Goal: Information Seeking & Learning: Check status

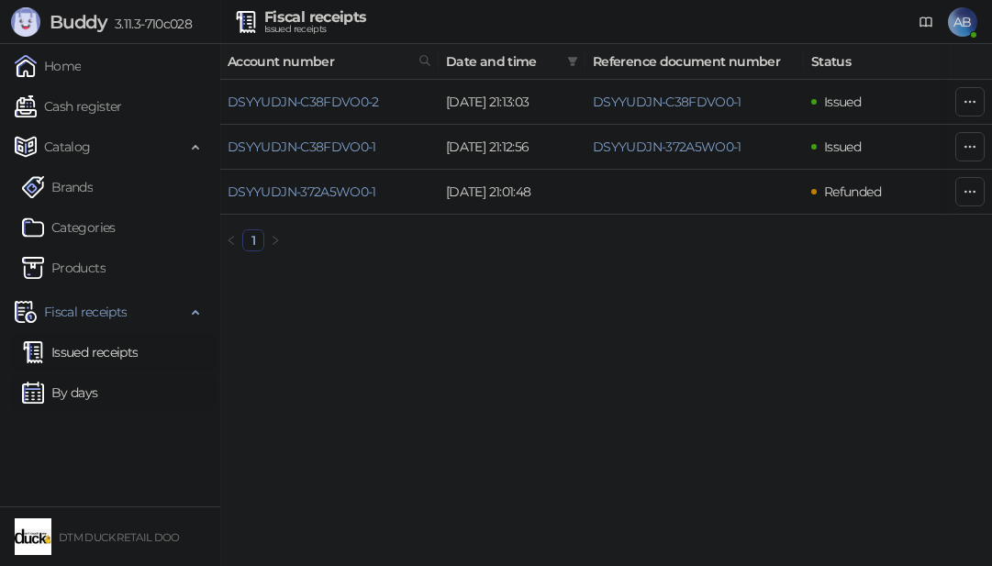
click at [83, 385] on link "By days" at bounding box center [60, 392] width 76 height 37
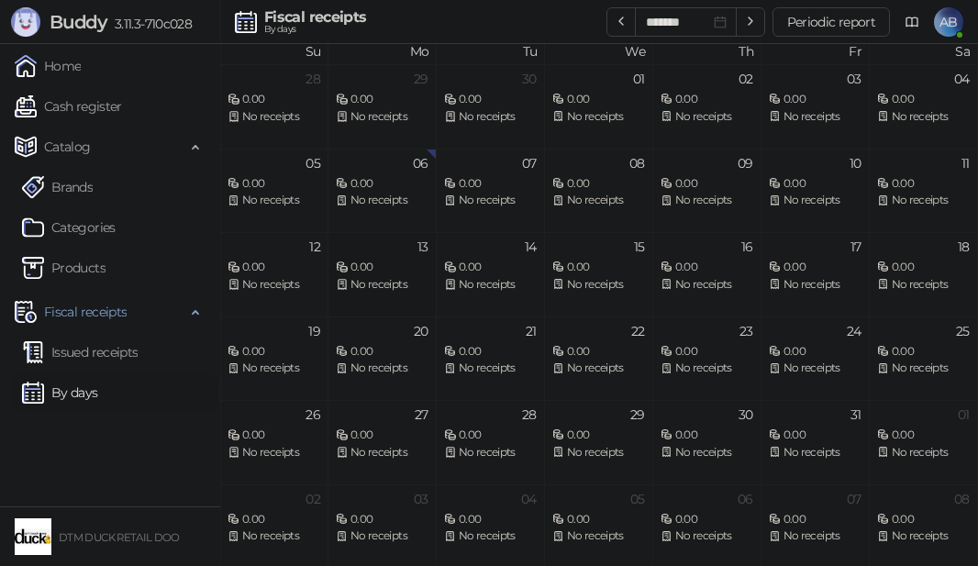
scroll to position [10, 0]
drag, startPoint x: 140, startPoint y: 103, endPoint x: 114, endPoint y: 109, distance: 27.4
click at [122, 105] on link "Cash register" at bounding box center [68, 106] width 107 height 37
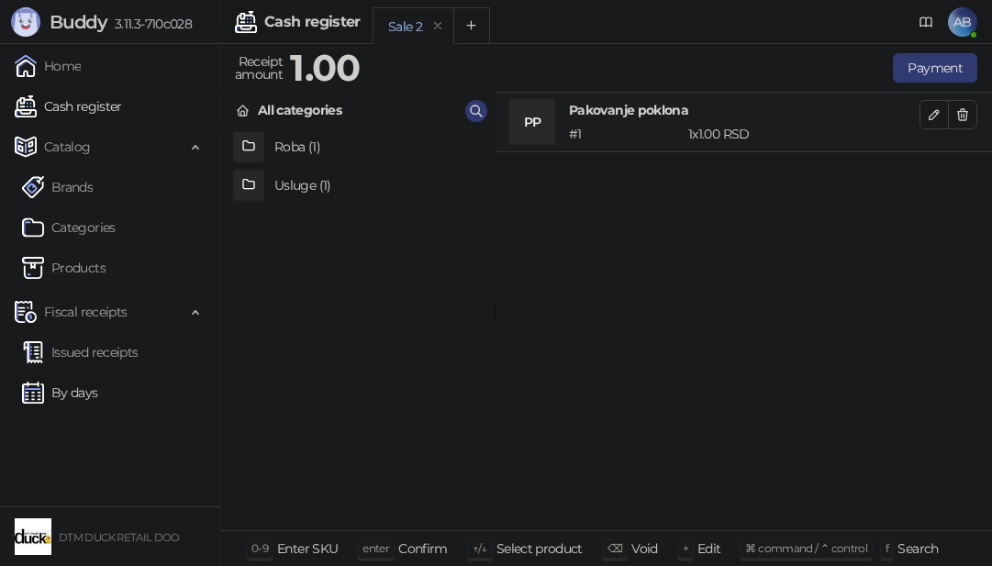
drag, startPoint x: 84, startPoint y: 337, endPoint x: 100, endPoint y: 378, distance: 44.1
click at [84, 336] on link "Issued receipts" at bounding box center [80, 352] width 116 height 37
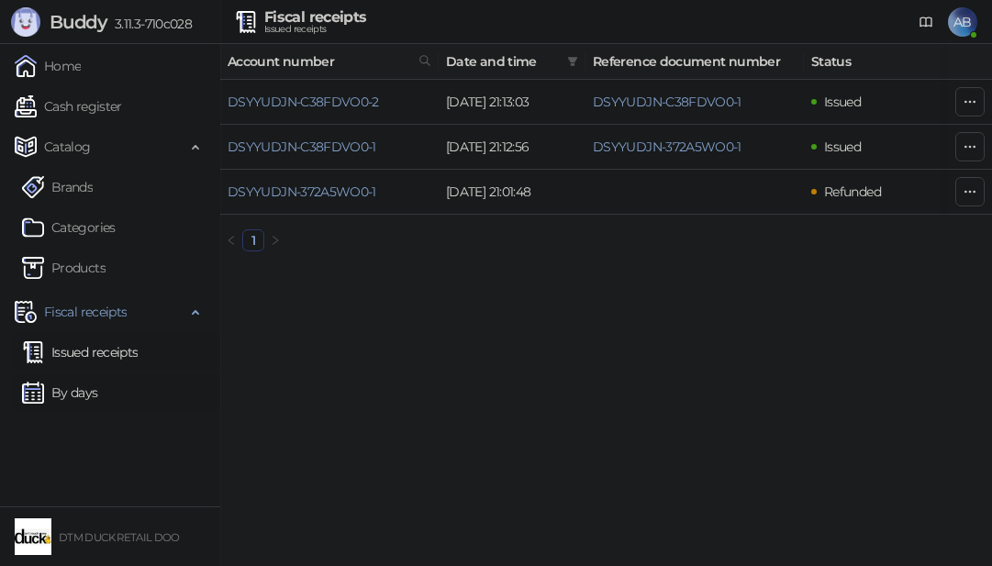
click at [97, 395] on link "By days" at bounding box center [60, 392] width 76 height 37
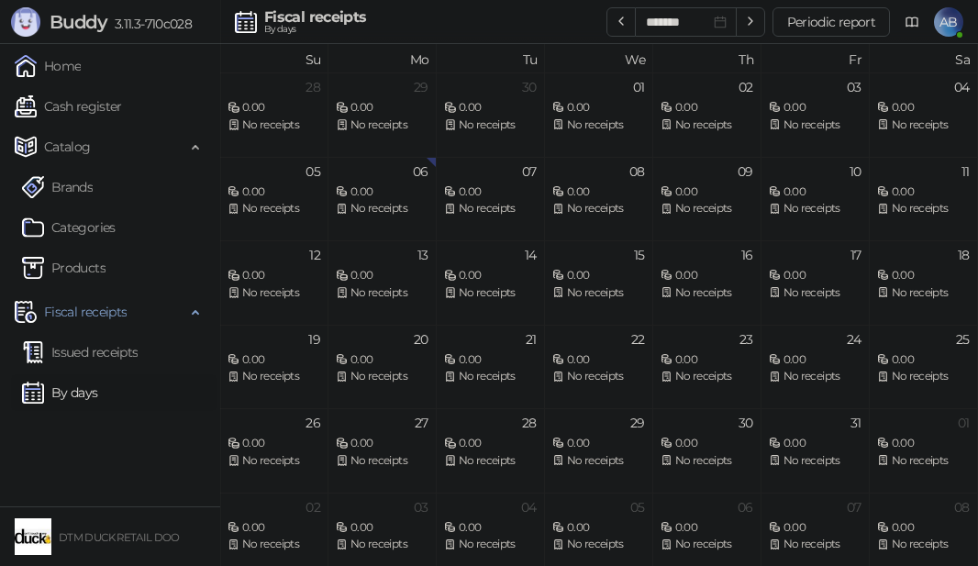
click at [953, 30] on span "AB" at bounding box center [948, 21] width 29 height 29
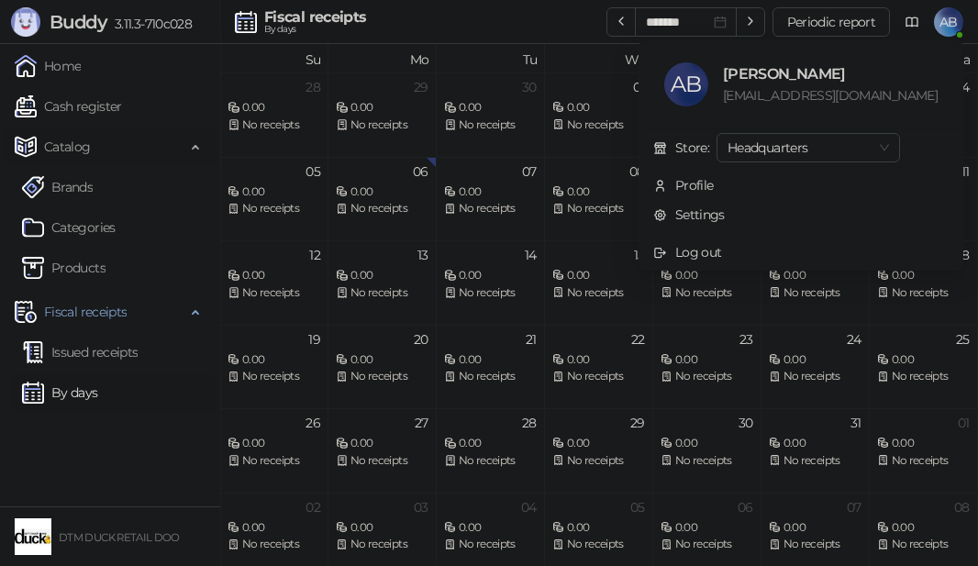
click at [69, 148] on span "Catalog" at bounding box center [67, 146] width 47 height 37
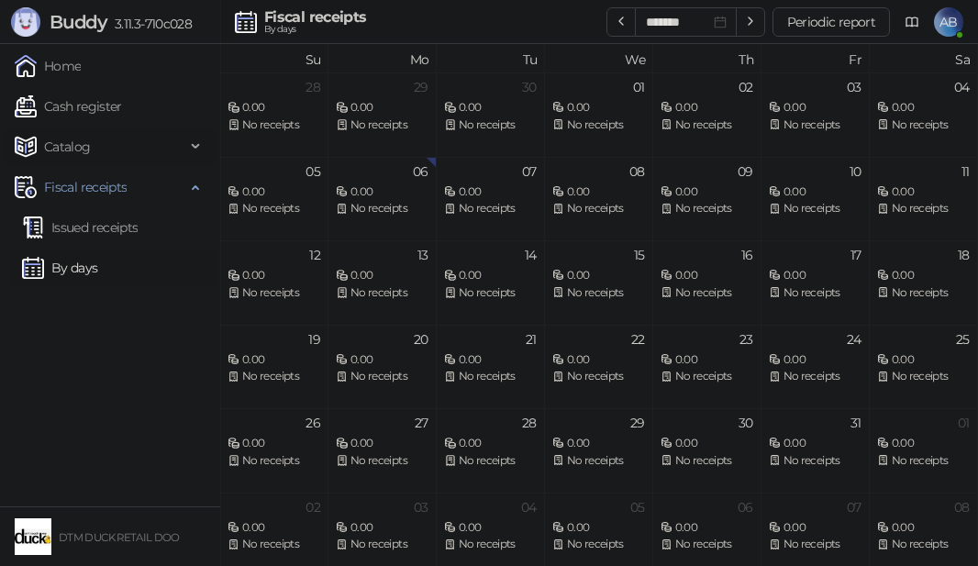
click at [73, 151] on span "Catalog" at bounding box center [67, 146] width 47 height 37
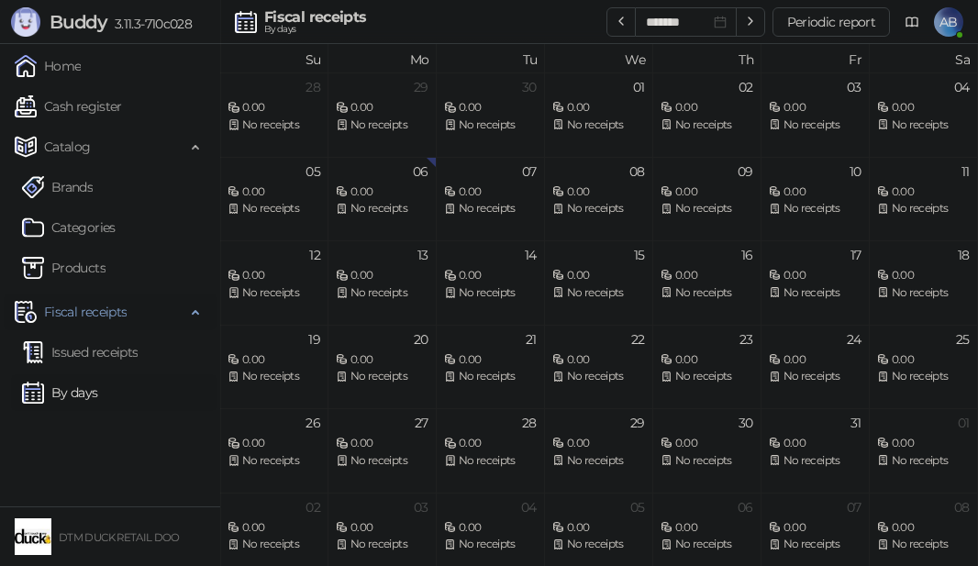
click at [106, 316] on span "Fiscal receipts" at bounding box center [85, 312] width 83 height 37
click at [105, 316] on span "Fiscal receipts" at bounding box center [85, 312] width 83 height 37
click at [96, 345] on link "Issued receipts" at bounding box center [80, 352] width 116 height 37
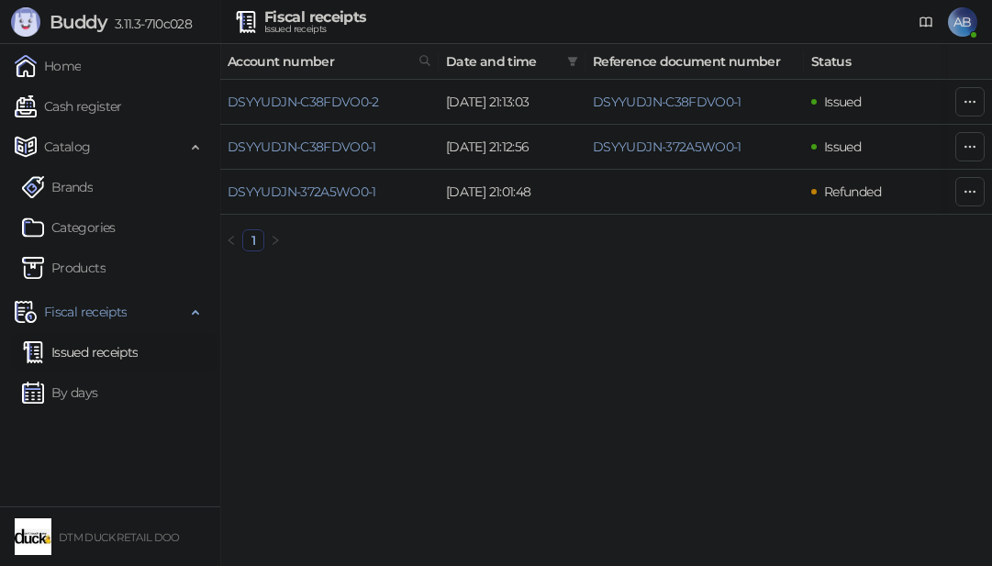
click at [306, 22] on div "Fiscal receipts" at bounding box center [315, 17] width 102 height 15
click at [245, 25] on img at bounding box center [246, 22] width 22 height 22
click at [109, 110] on link "Cash register" at bounding box center [68, 106] width 107 height 37
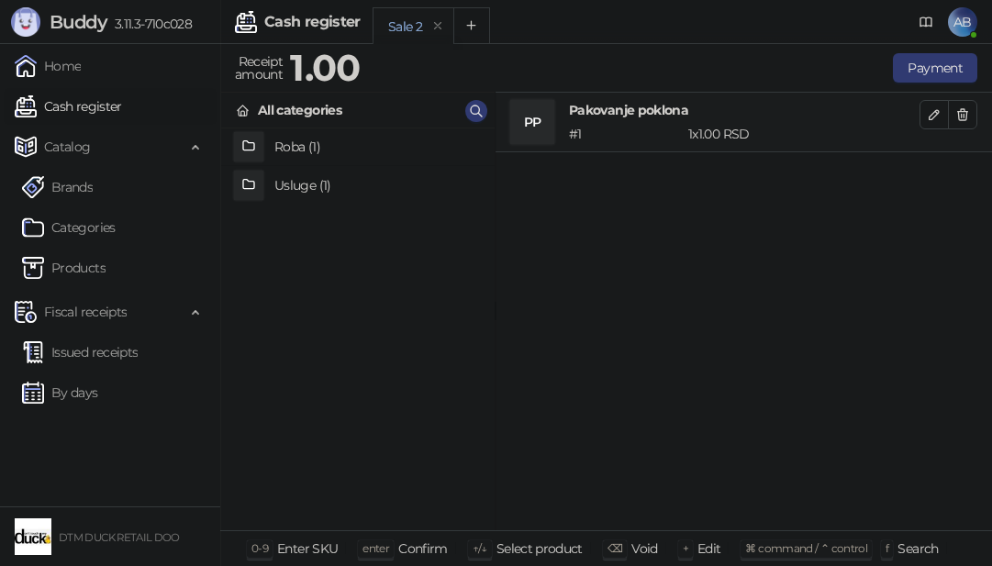
click at [92, 524] on div "DTM DUCK RETAIL DOO" at bounding box center [110, 537] width 198 height 44
click at [75, 106] on link "Cash register" at bounding box center [68, 106] width 107 height 37
drag, startPoint x: 277, startPoint y: 65, endPoint x: 257, endPoint y: 71, distance: 20.9
click at [231, 72] on div "Receipt amount" at bounding box center [258, 68] width 55 height 37
click at [471, 26] on icon "Add tab" at bounding box center [471, 25] width 8 height 8
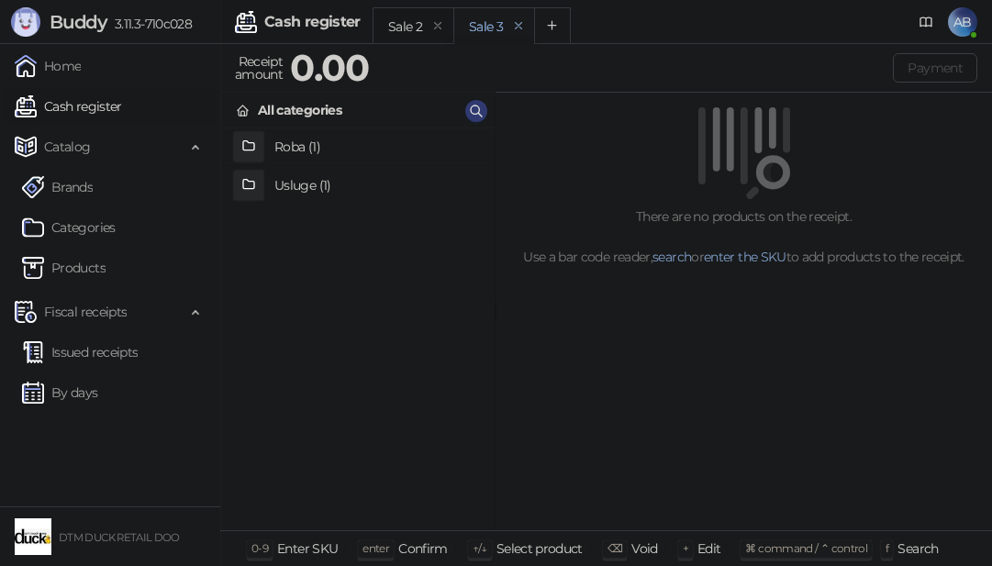
click at [514, 28] on icon "remove" at bounding box center [518, 25] width 13 height 13
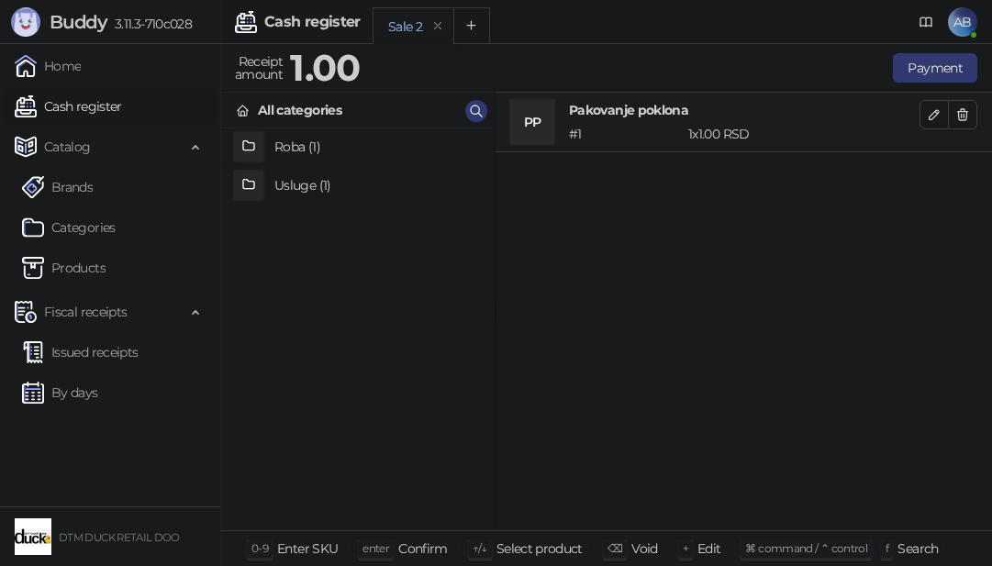
click at [294, 16] on div "Cash register" at bounding box center [312, 22] width 96 height 15
click at [72, 104] on link "Cash register" at bounding box center [68, 106] width 107 height 37
click at [61, 75] on link "Home" at bounding box center [48, 66] width 66 height 37
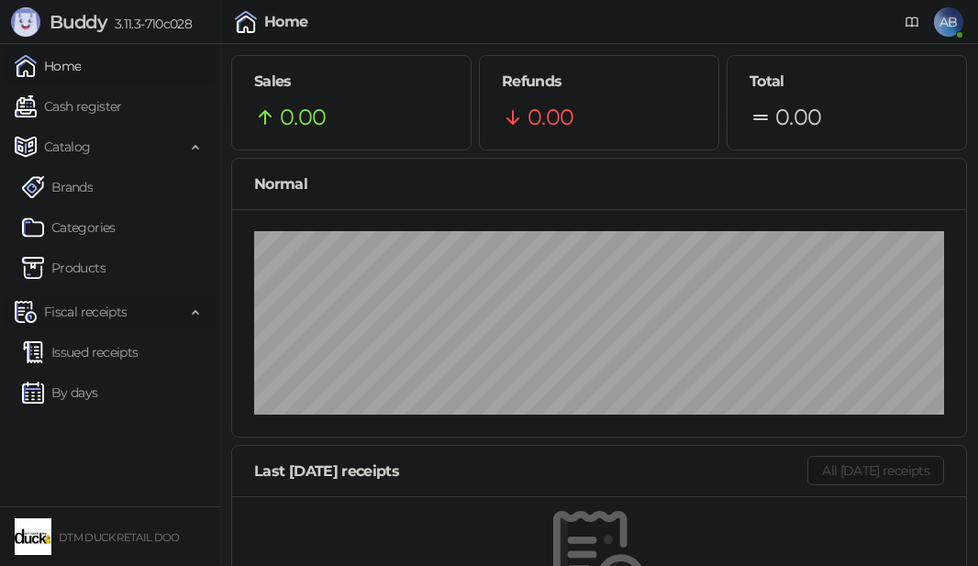
click at [112, 311] on span "Fiscal receipts" at bounding box center [85, 312] width 83 height 37
click at [111, 315] on span "Fiscal receipts" at bounding box center [85, 312] width 83 height 37
click at [69, 398] on link "By days" at bounding box center [60, 392] width 76 height 37
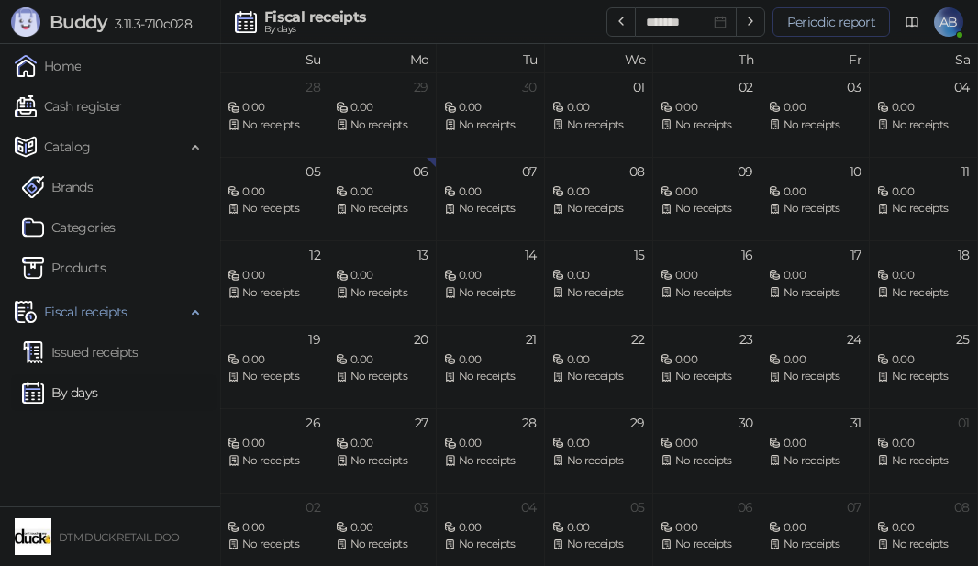
click at [847, 25] on button "Periodic report" at bounding box center [830, 21] width 117 height 29
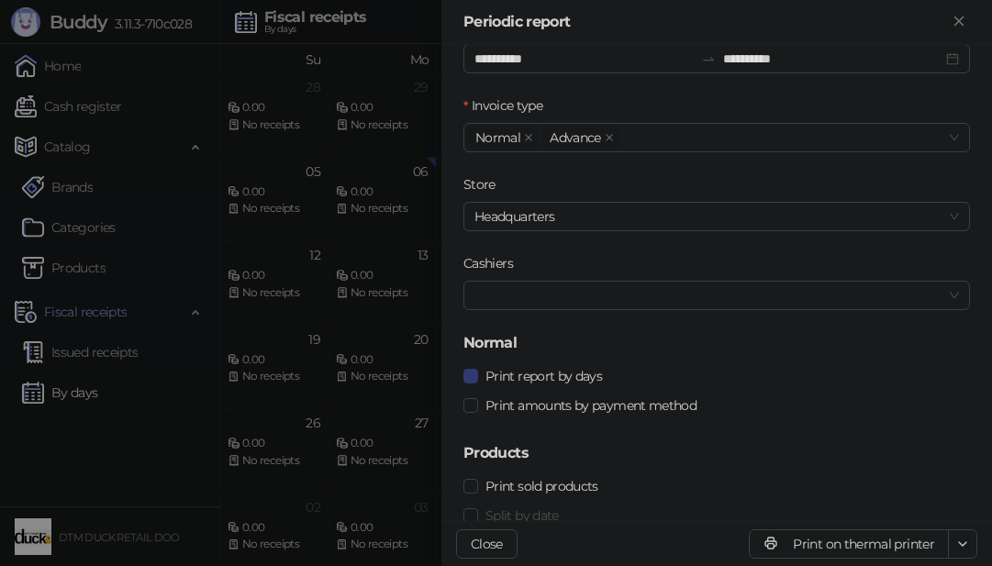
scroll to position [111, 0]
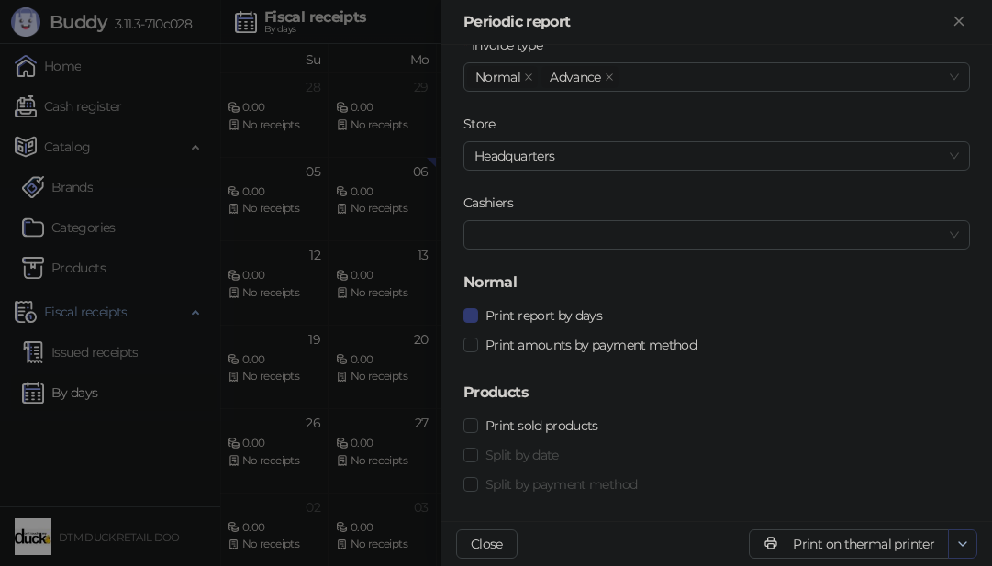
click at [963, 535] on span "button" at bounding box center [962, 543] width 15 height 17
click at [886, 343] on div "Print amounts by payment method" at bounding box center [716, 345] width 506 height 20
click at [503, 535] on button "Close" at bounding box center [486, 543] width 61 height 29
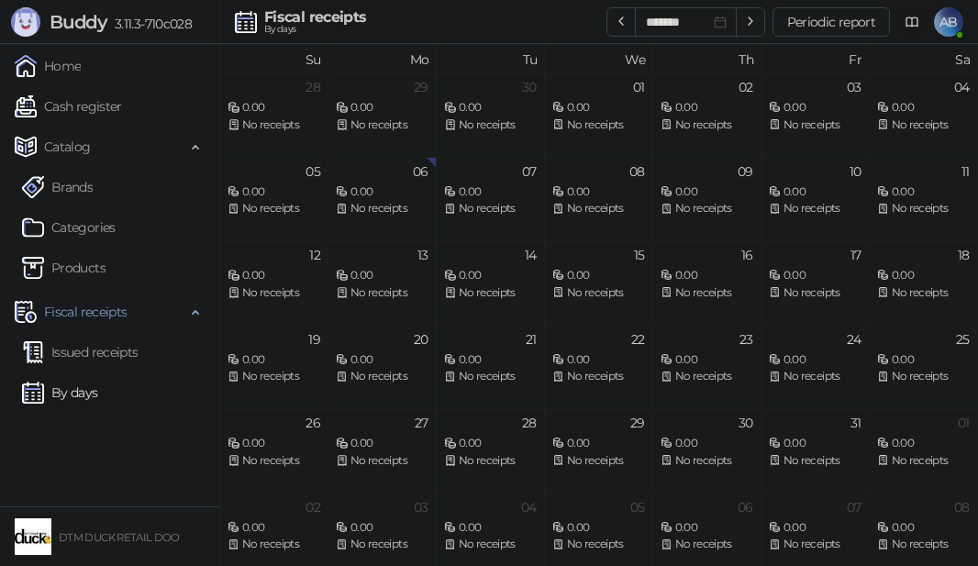
click at [909, 34] on span at bounding box center [911, 22] width 15 height 44
